Goal: Information Seeking & Learning: Learn about a topic

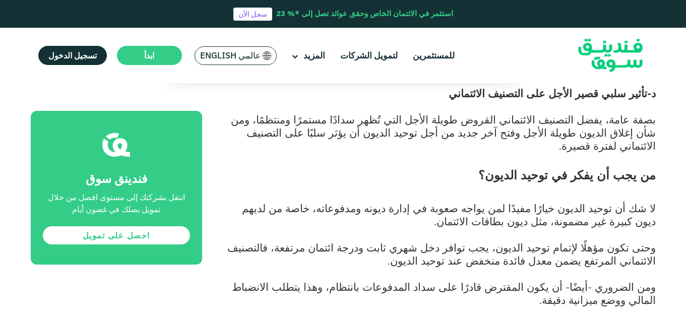
scroll to position [1704, 0]
click at [648, 242] on p "وحتى تكون مؤهلًا لإتمام توحيد الديون، يجب توافر دخل شهري ثابت ودرجة ائتمان مرتف…" at bounding box center [440, 261] width 431 height 39
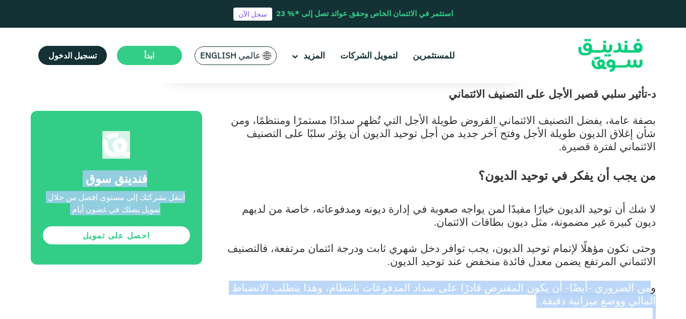
drag, startPoint x: 651, startPoint y: 198, endPoint x: 177, endPoint y: 224, distance: 474.5
copy div "من الضروري -أيضًا- أن يكون المقترض قادرًا على سداد المدفوعات بانتظام، وهذا يتطل…"
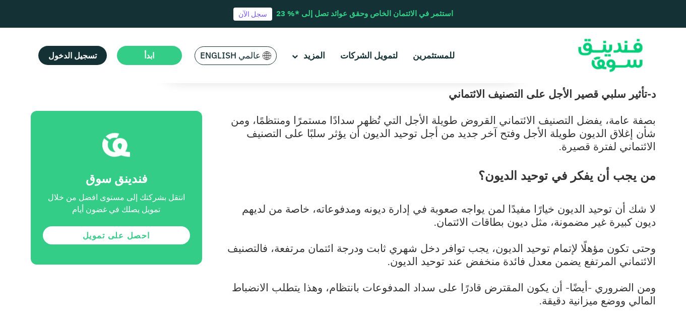
click at [431, 202] on span "لا شك أن توحيد الديون خيارًا مفيدًا لمن يواجه صعوبة في إدارة ديونه ومدفوعاته، خ…" at bounding box center [449, 215] width 414 height 26
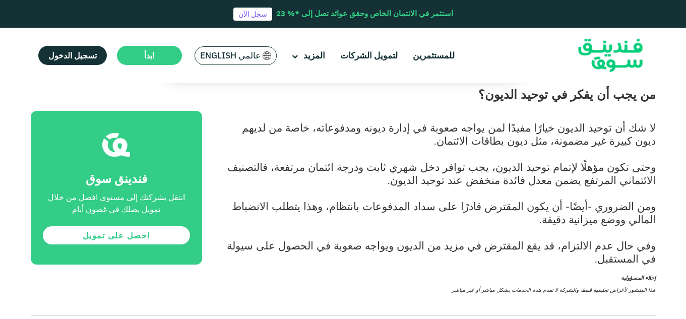
scroll to position [1789, 0]
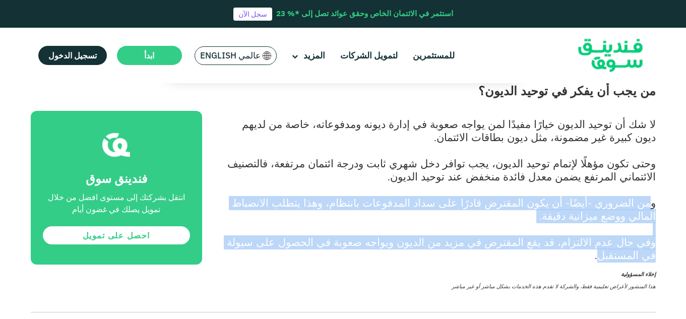
drag, startPoint x: 651, startPoint y: 111, endPoint x: 278, endPoint y: 145, distance: 373.9
copy div "من الضروري -أيضًا- أن يكون المقترض قادرًا على سداد المدفوعات بانتظام، وهذا يتطل…"
